Goal: Task Accomplishment & Management: Use online tool/utility

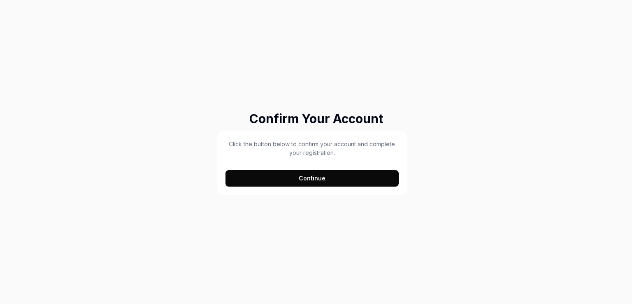
click at [299, 180] on button "Continue" at bounding box center [311, 178] width 173 height 16
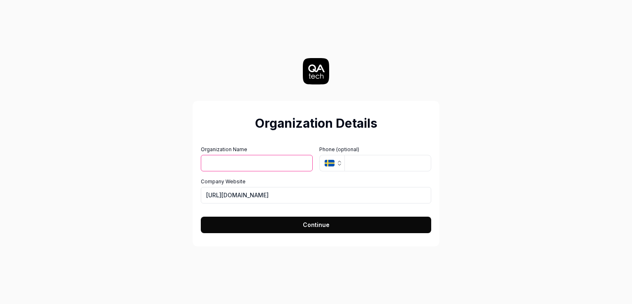
click at [257, 163] on input "Organization Name" at bounding box center [257, 163] width 112 height 16
type input "Team C"
click at [354, 163] on input "tel" at bounding box center [387, 163] width 87 height 16
click at [334, 165] on icon "button" at bounding box center [330, 163] width 10 height 7
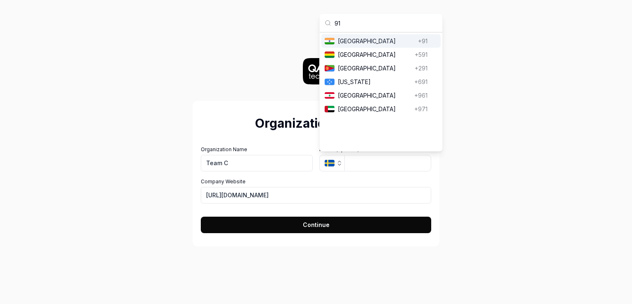
type input "91"
click at [351, 43] on span "[GEOGRAPHIC_DATA]" at bounding box center [376, 41] width 77 height 9
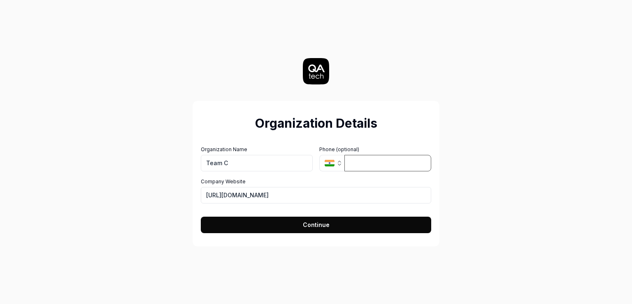
click at [362, 160] on input "tel" at bounding box center [387, 163] width 87 height 16
type input "154 526 5925"
click at [281, 228] on button "Continue" at bounding box center [316, 224] width 230 height 16
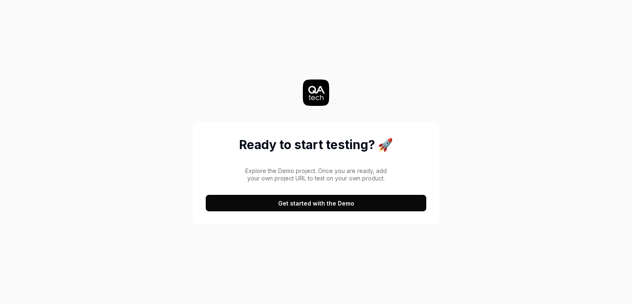
click at [324, 203] on button "Get started with the Demo" at bounding box center [316, 203] width 220 height 16
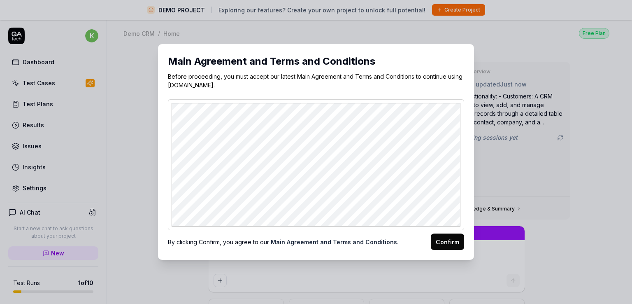
click at [443, 239] on button "Confirm" at bounding box center [447, 241] width 33 height 16
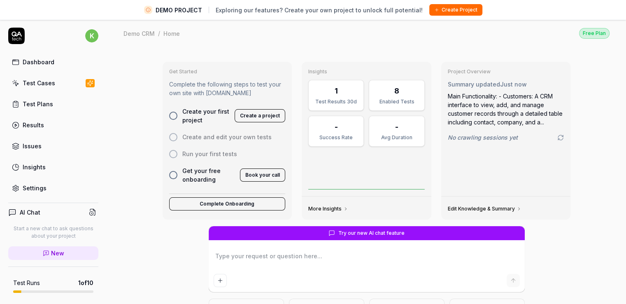
click at [40, 102] on div "Test Plans" at bounding box center [38, 104] width 30 height 9
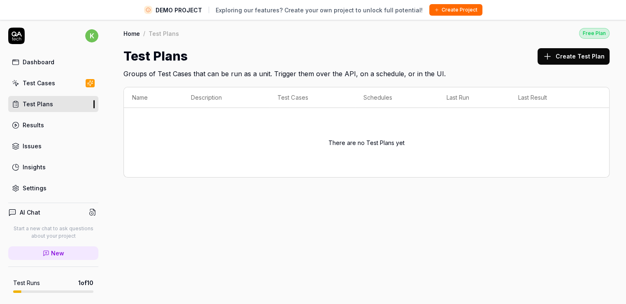
click at [48, 89] on link "Test Cases" at bounding box center [53, 83] width 90 height 16
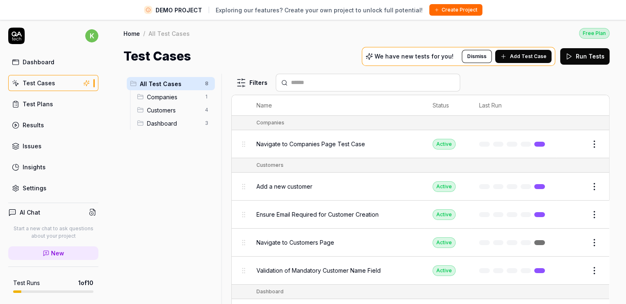
click at [183, 97] on span "Companies" at bounding box center [173, 97] width 53 height 9
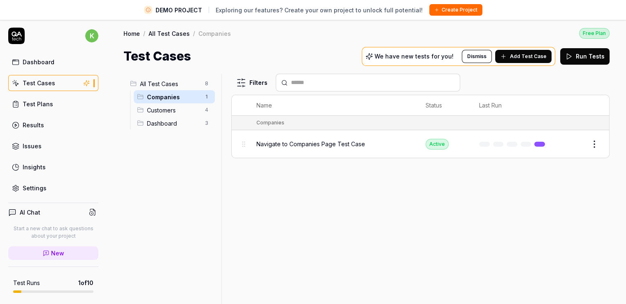
click at [287, 143] on span "Navigate to Companies Page Test Case" at bounding box center [310, 143] width 109 height 9
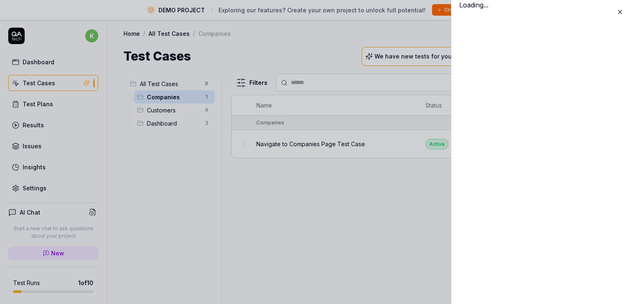
click at [568, 145] on div "Loading..." at bounding box center [541, 152] width 181 height 304
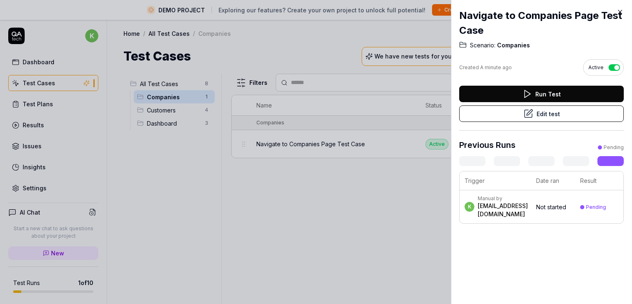
click at [548, 112] on button "Edit test" at bounding box center [541, 113] width 165 height 16
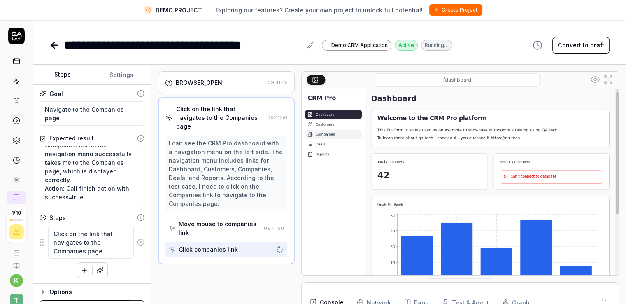
scroll to position [19, 0]
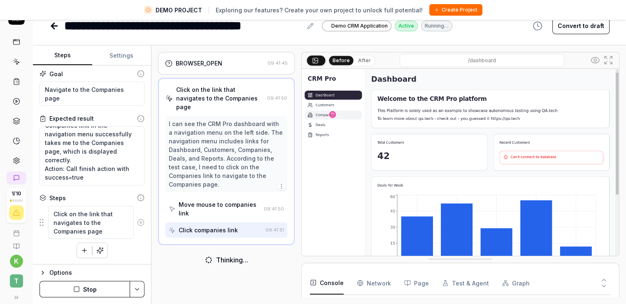
click at [42, 271] on icon "button" at bounding box center [43, 272] width 2 height 3
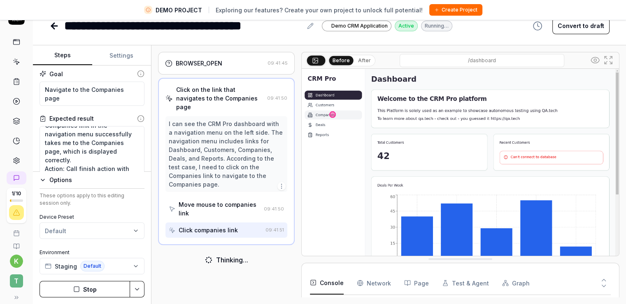
click at [42, 270] on button "Staging Default" at bounding box center [91, 265] width 105 height 16
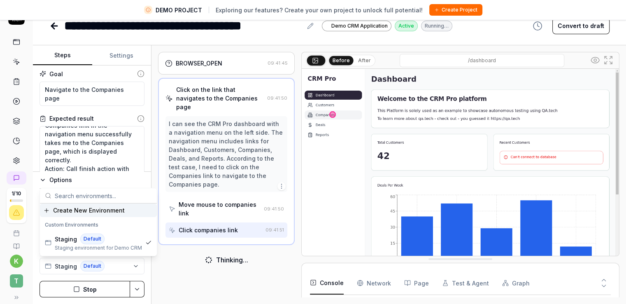
click at [35, 264] on div "Options These options apply to this editing session only. Device Preset Default…" at bounding box center [92, 237] width 118 height 132
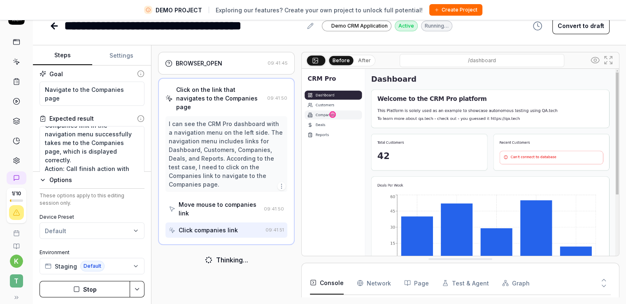
click at [43, 179] on icon "button" at bounding box center [42, 180] width 3 height 2
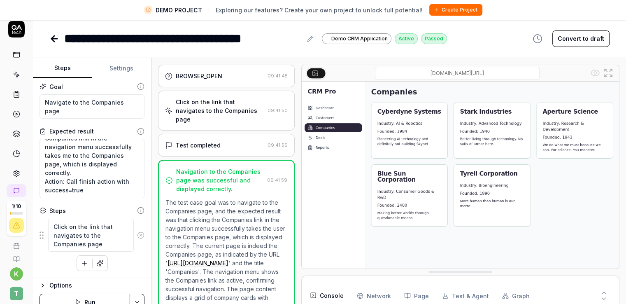
scroll to position [0, 0]
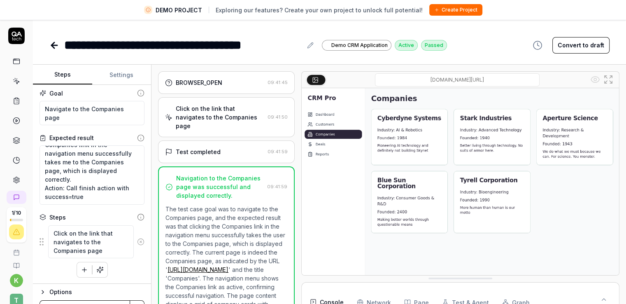
click at [109, 68] on button "Settings" at bounding box center [121, 75] width 59 height 20
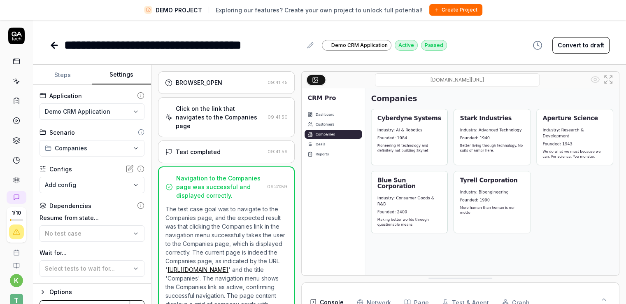
click at [69, 74] on button "Steps" at bounding box center [62, 75] width 59 height 20
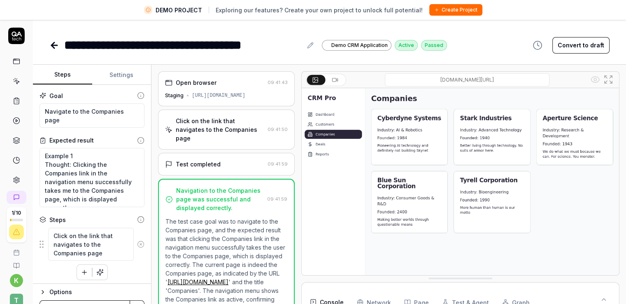
type textarea "*"
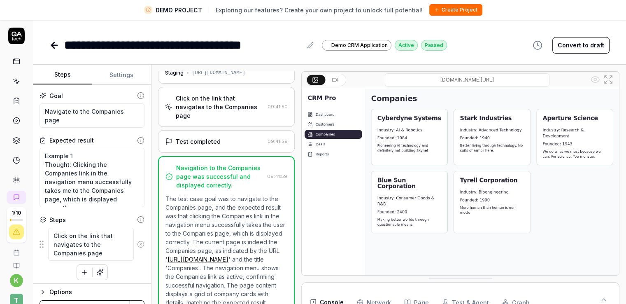
scroll to position [41, 0]
